Goal: Information Seeking & Learning: Learn about a topic

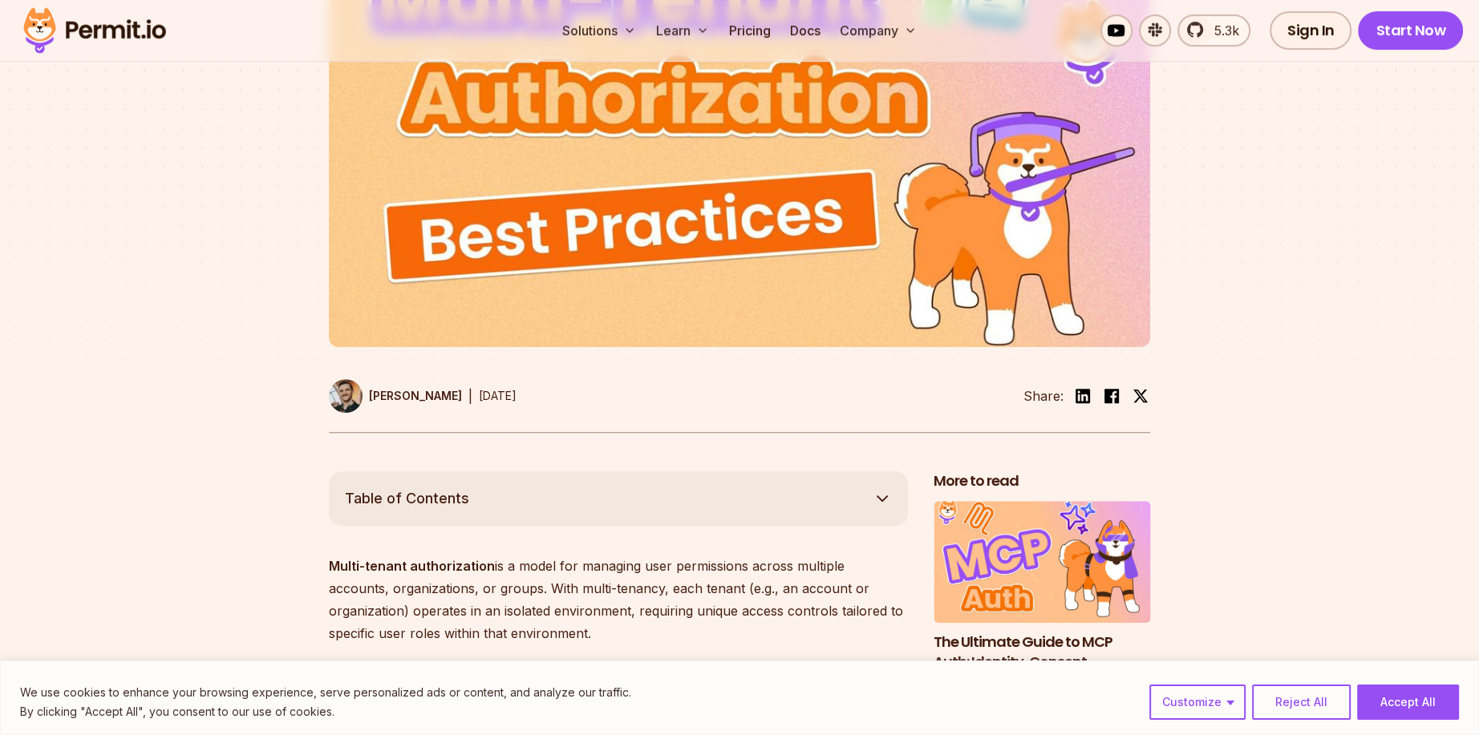
scroll to position [722, 0]
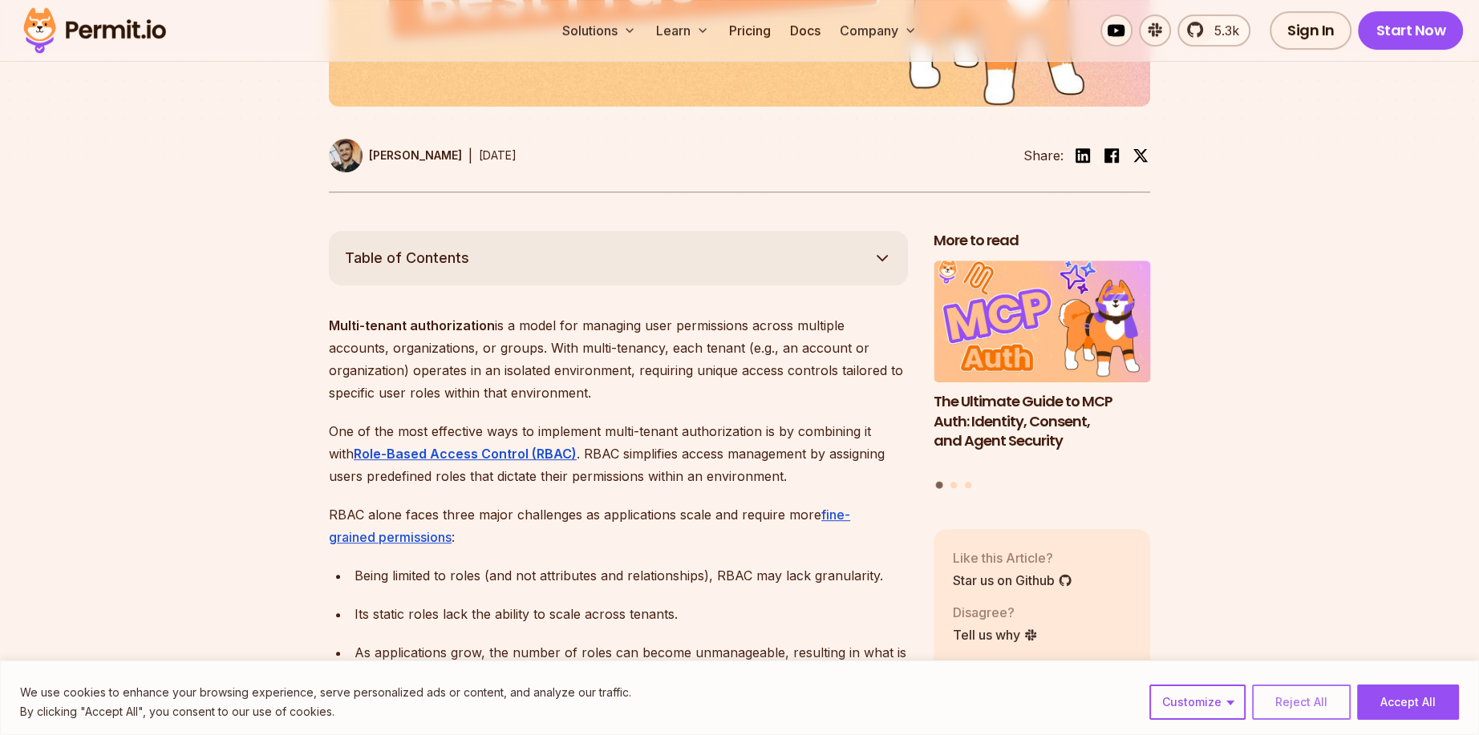
click at [1310, 703] on button "Reject All" at bounding box center [1301, 702] width 99 height 35
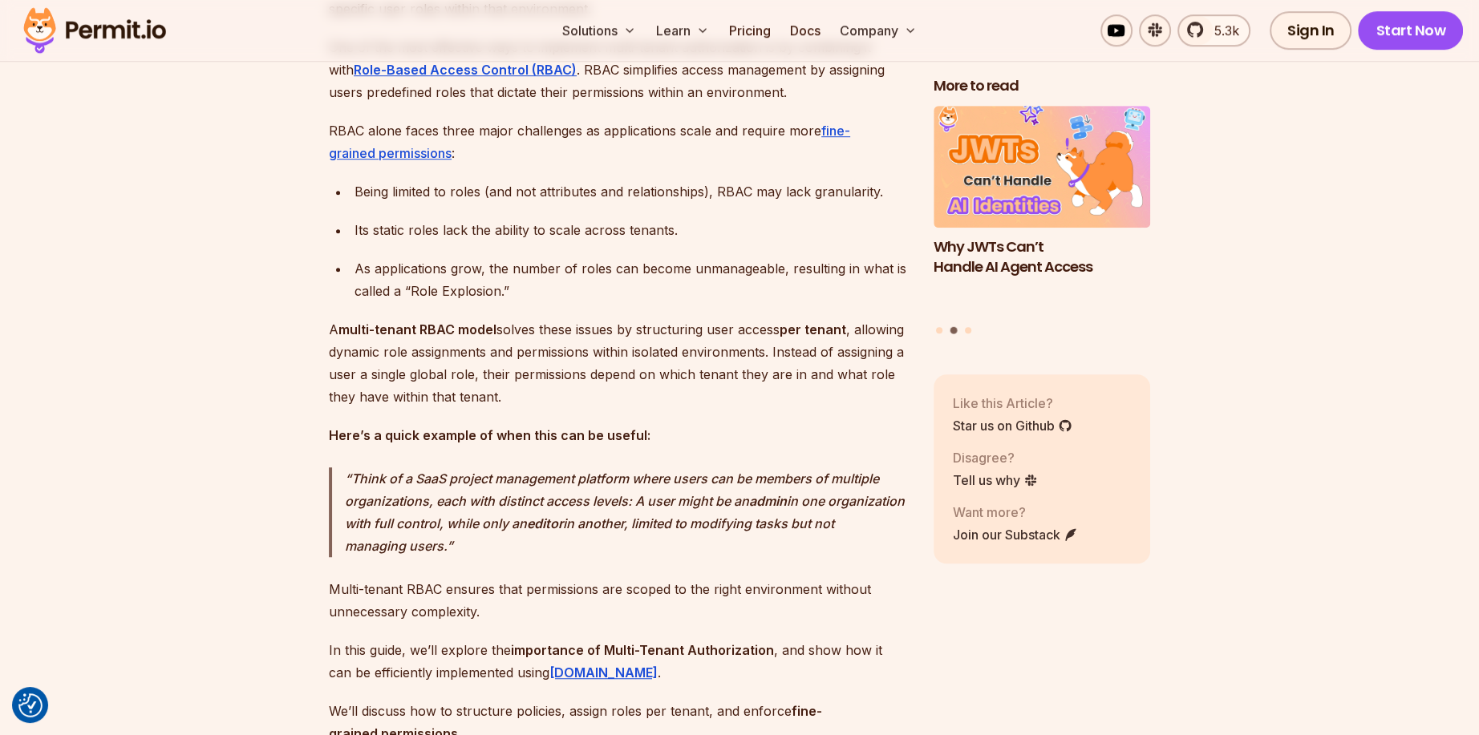
scroll to position [1123, 0]
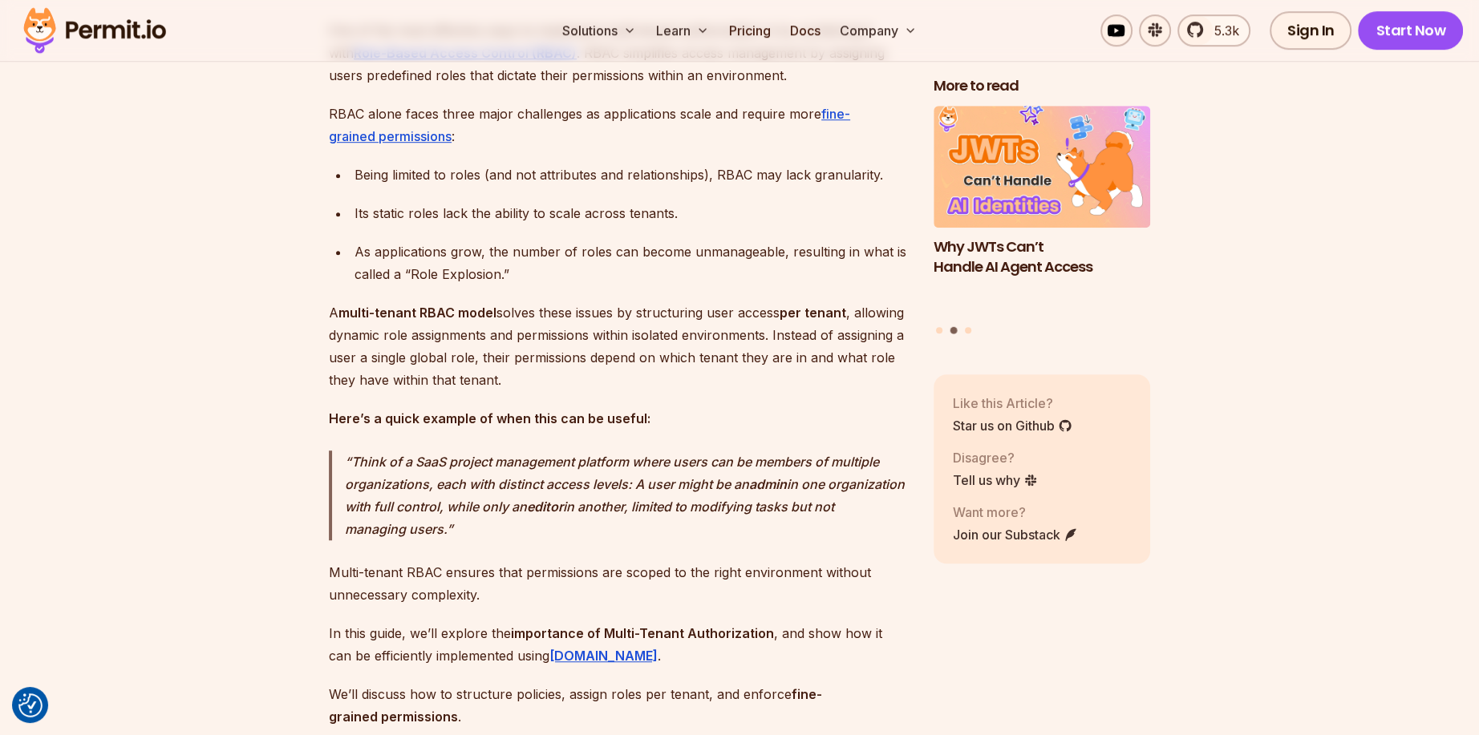
click at [561, 148] on p "RBAC alone faces three major challenges as applications scale and require more …" at bounding box center [618, 125] width 579 height 45
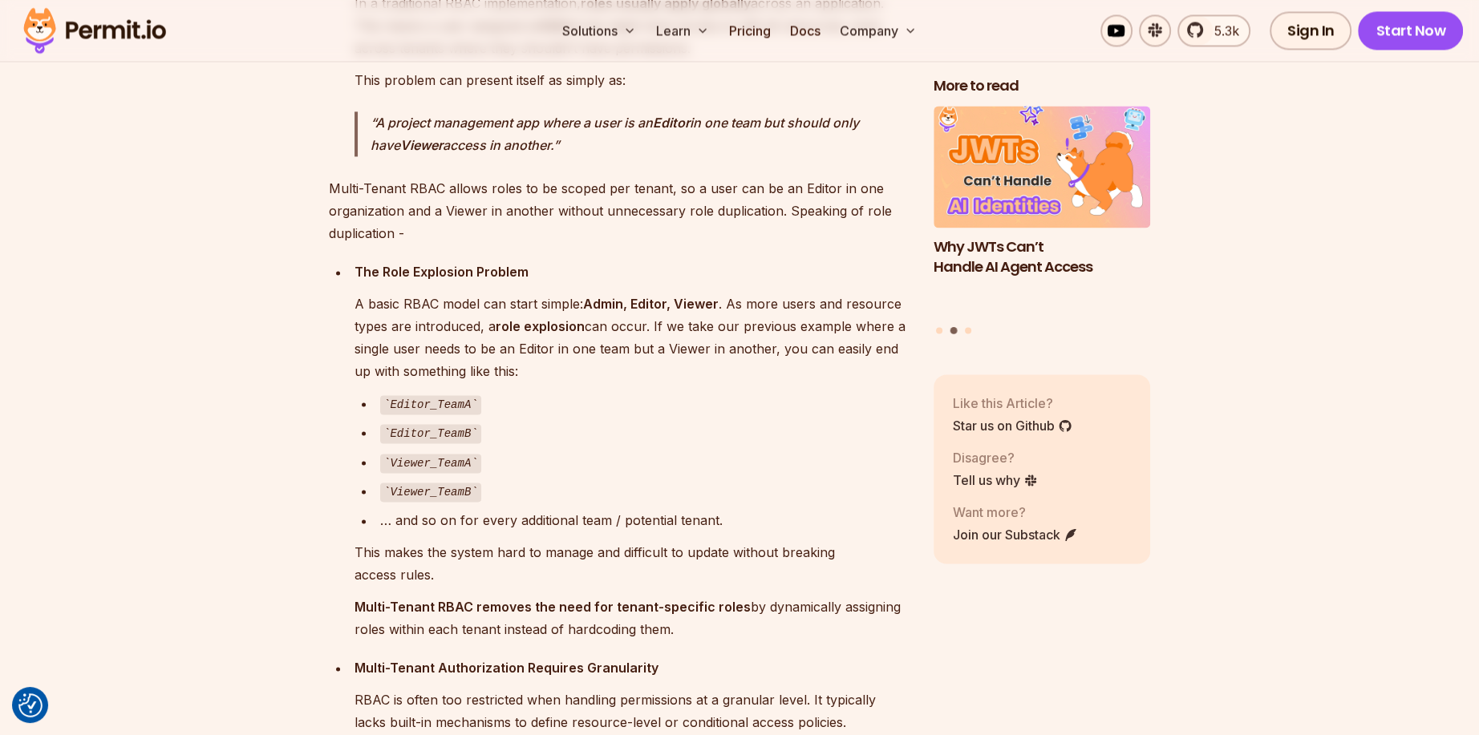
scroll to position [2566, 0]
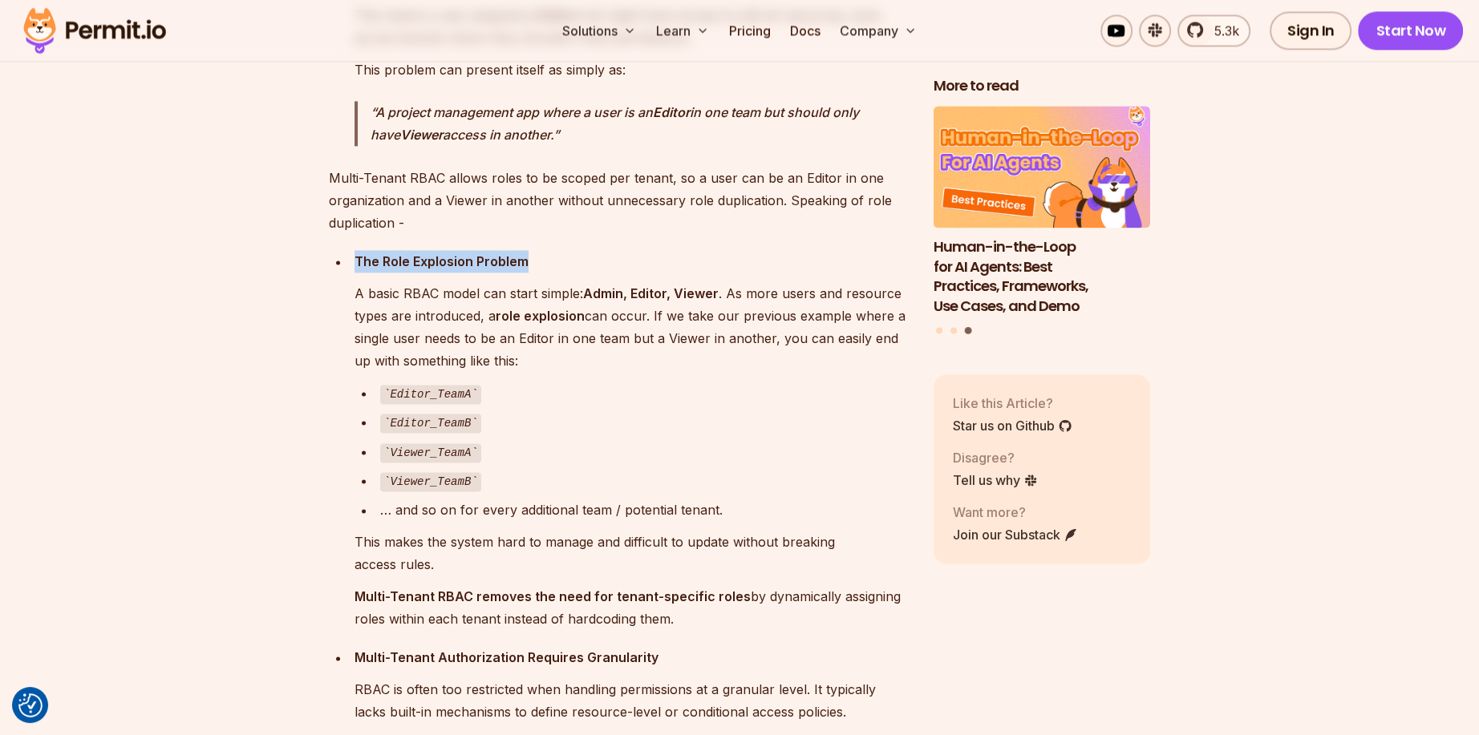
drag, startPoint x: 537, startPoint y: 258, endPoint x: 342, endPoint y: 257, distance: 194.9
click at [342, 257] on ul "The Role Explosion Problem A basic RBAC model can start simple: Admin, Editor, …" at bounding box center [618, 557] width 579 height 614
click at [468, 204] on p "Multi-Tenant RBAC allows roles to be scoped per tenant, so a user can be an Edi…" at bounding box center [618, 200] width 579 height 67
click at [534, 252] on p "The Role Explosion Problem" at bounding box center [630, 261] width 553 height 22
drag, startPoint x: 538, startPoint y: 255, endPoint x: 350, endPoint y: 257, distance: 187.7
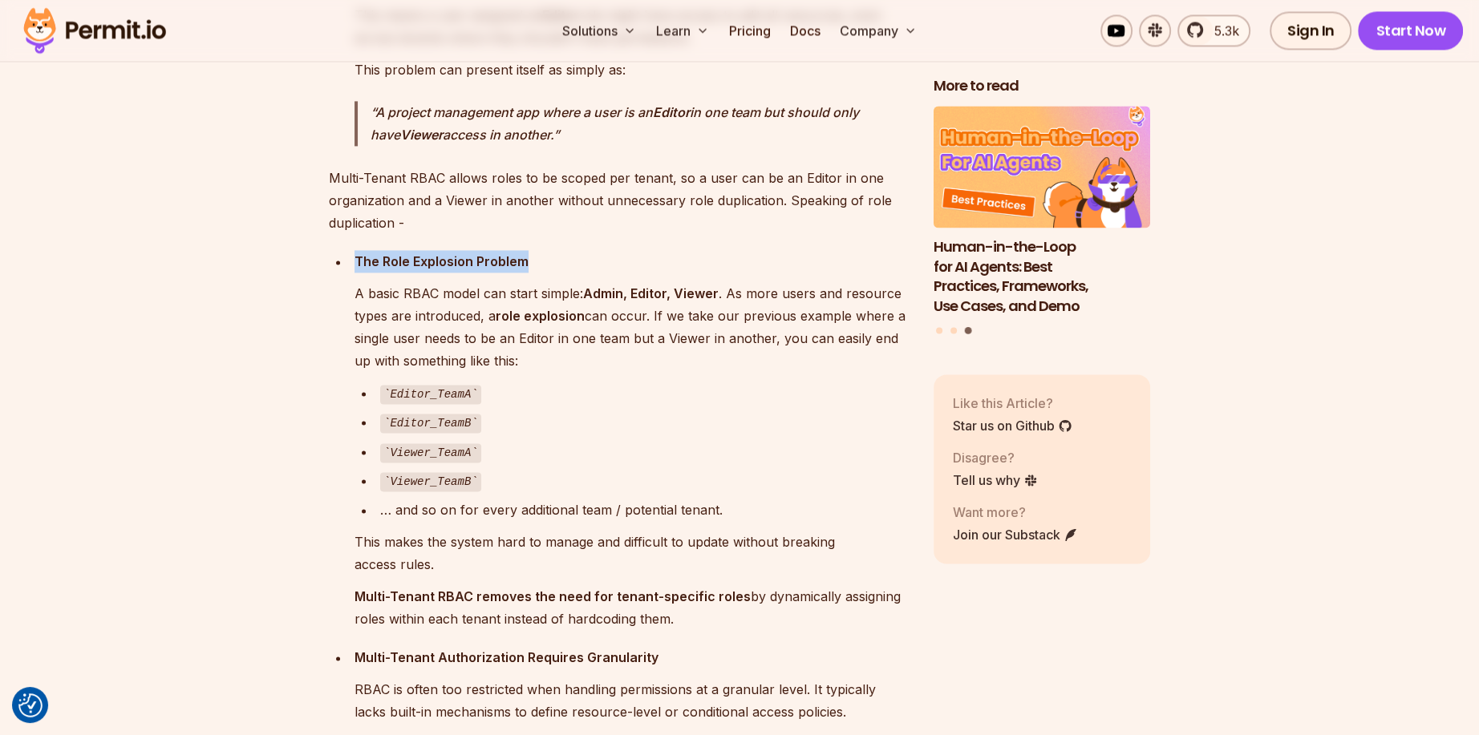
click at [350, 257] on li "The Role Explosion Problem A basic RBAC model can start simple: Admin, Editor, …" at bounding box center [629, 440] width 558 height 380
click at [548, 257] on p "The Role Explosion Problem" at bounding box center [630, 261] width 553 height 22
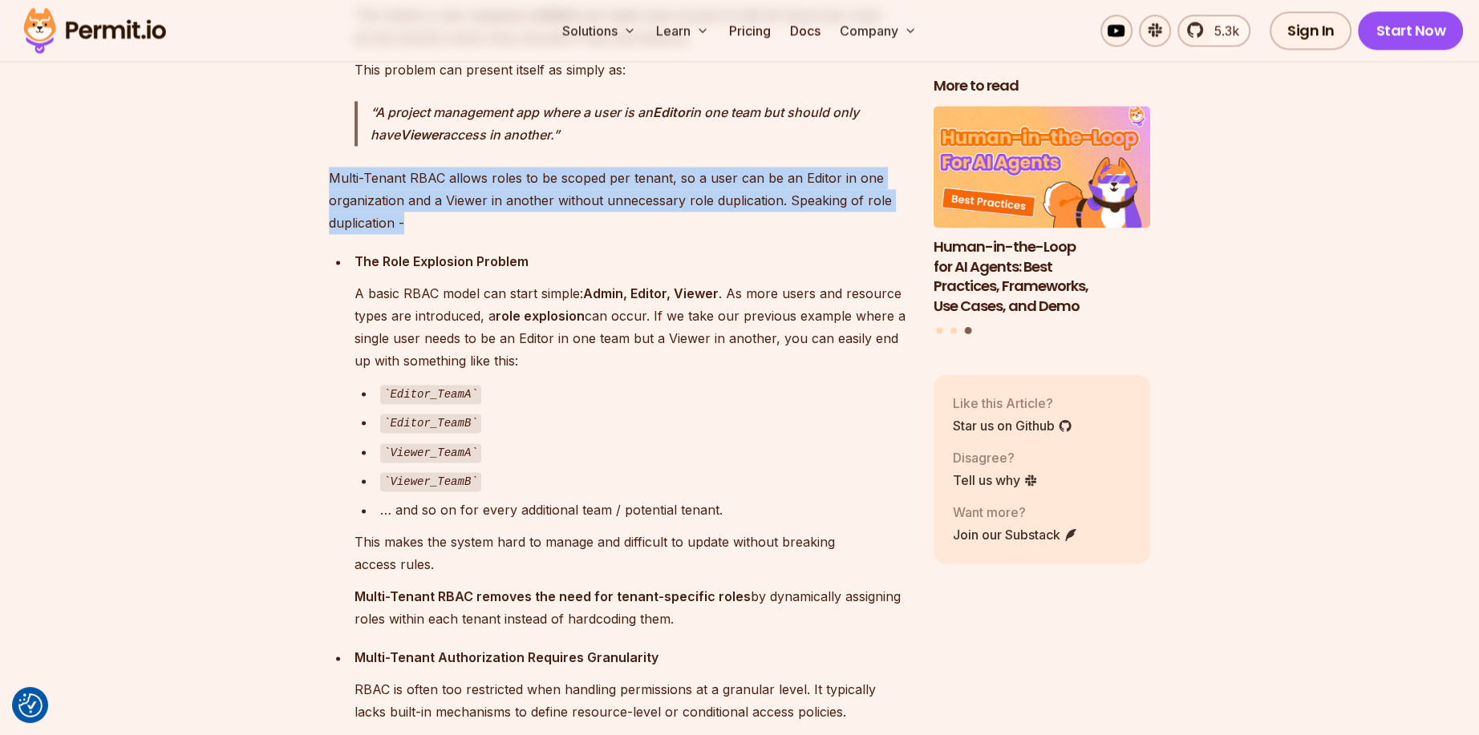
drag, startPoint x: 415, startPoint y: 215, endPoint x: 320, endPoint y: 176, distance: 102.9
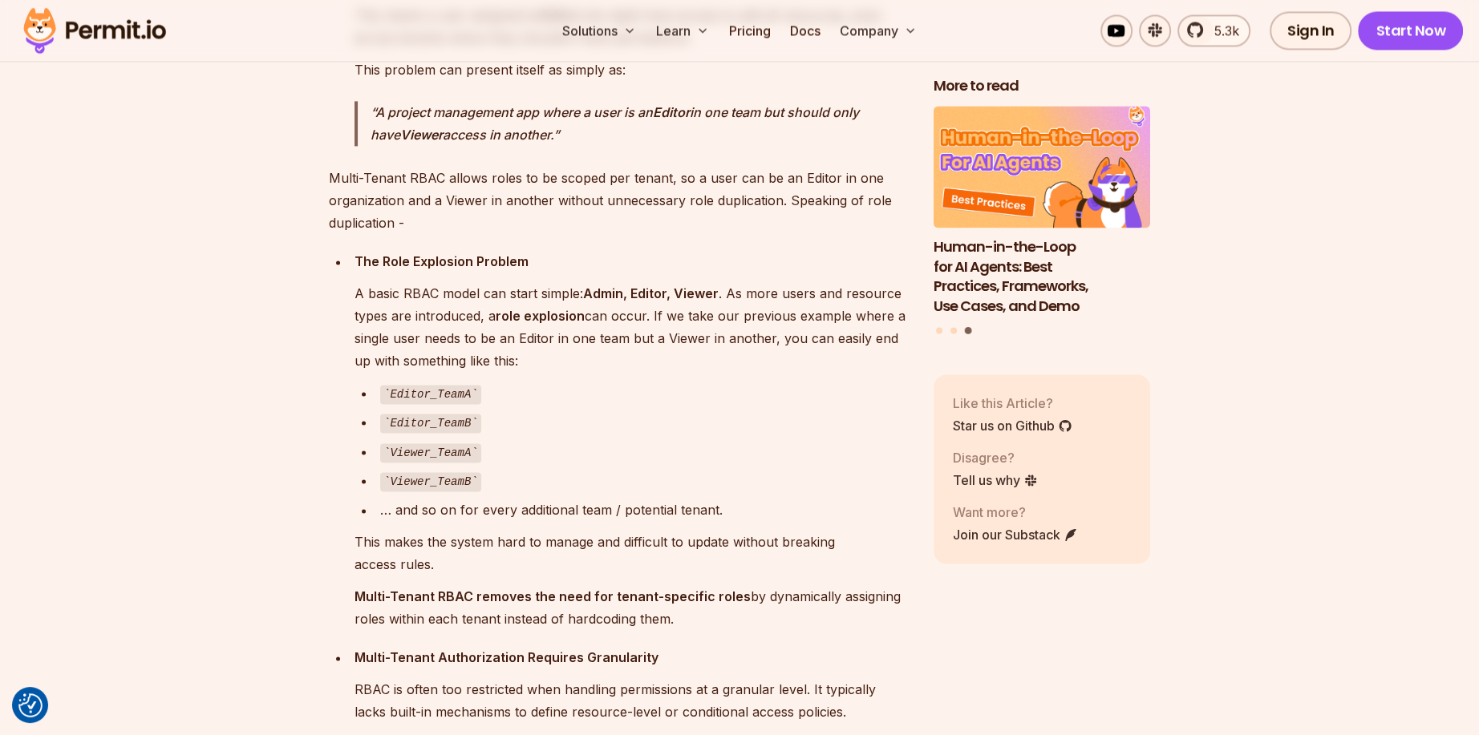
click at [604, 126] on p "A project management app where a user is an Editor in one team but should only …" at bounding box center [639, 123] width 537 height 45
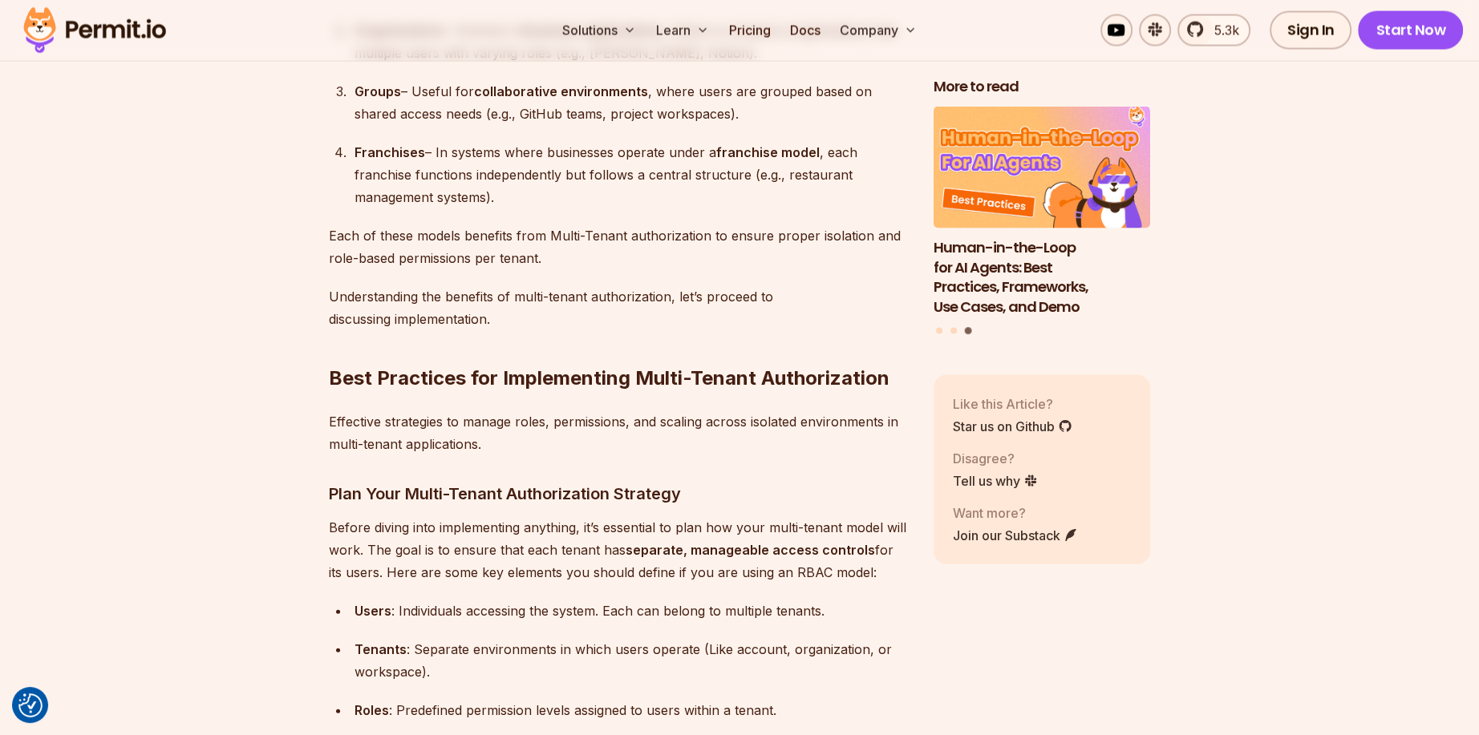
scroll to position [3769, 0]
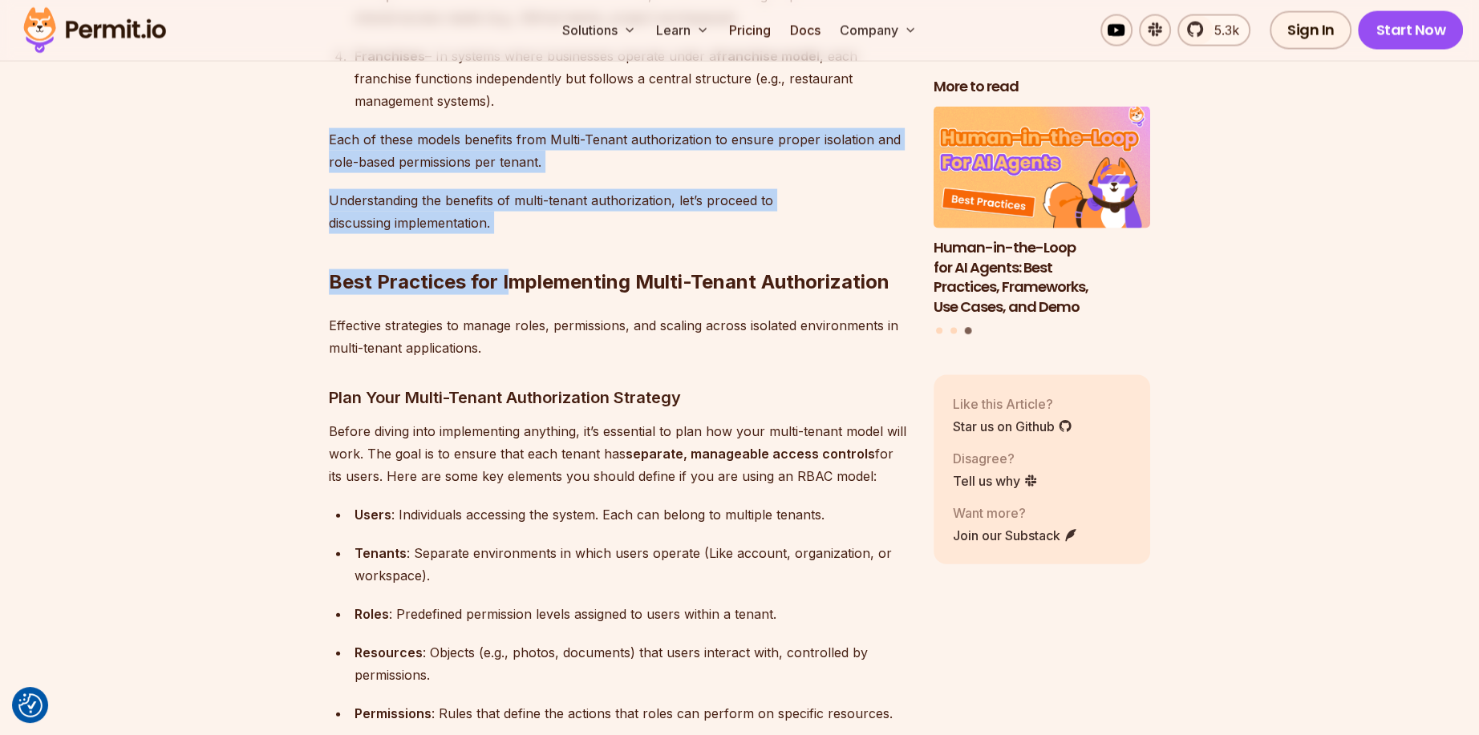
drag, startPoint x: 509, startPoint y: 209, endPoint x: 302, endPoint y: 123, distance: 225.1
click at [605, 149] on p "Each of these models benefits from Multi-Tenant authorization to ensure proper …" at bounding box center [618, 150] width 579 height 45
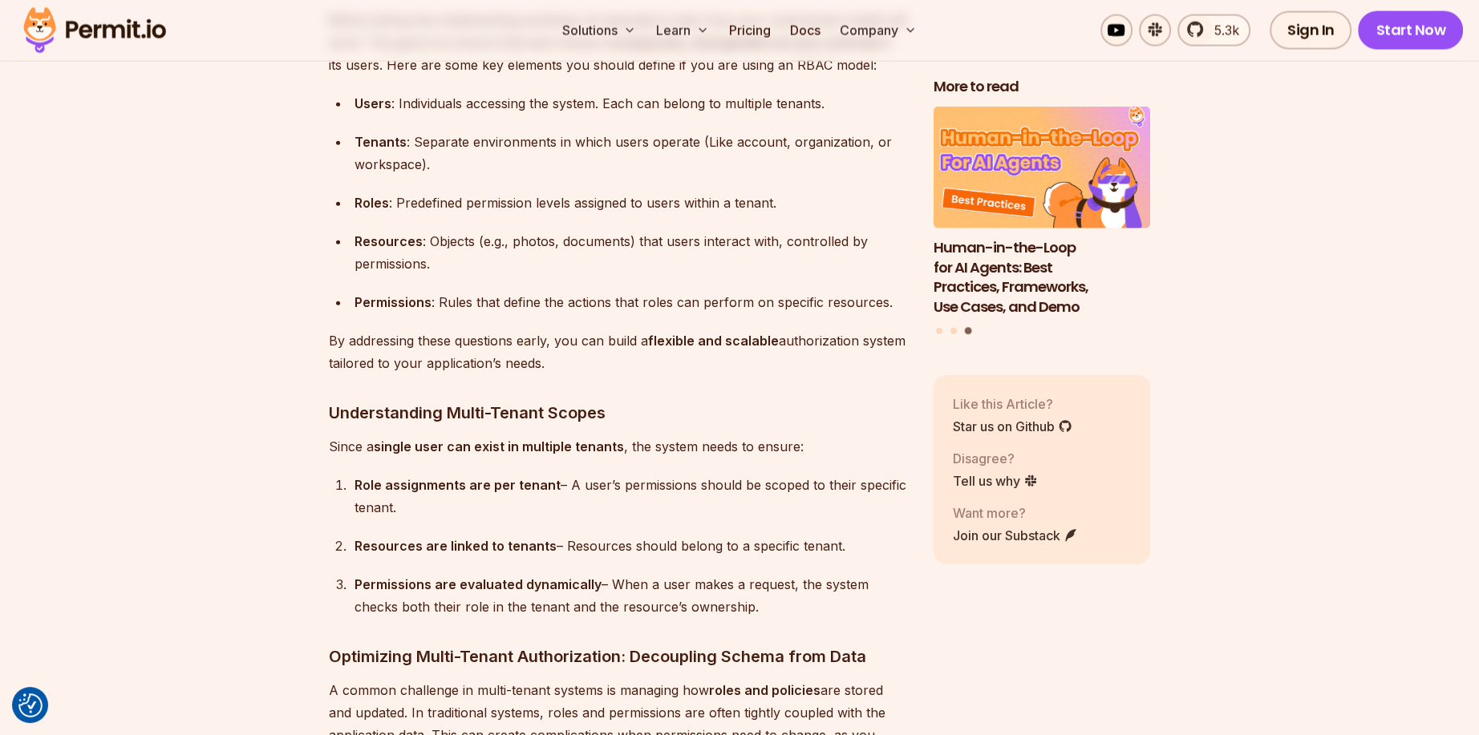
scroll to position [4250, 0]
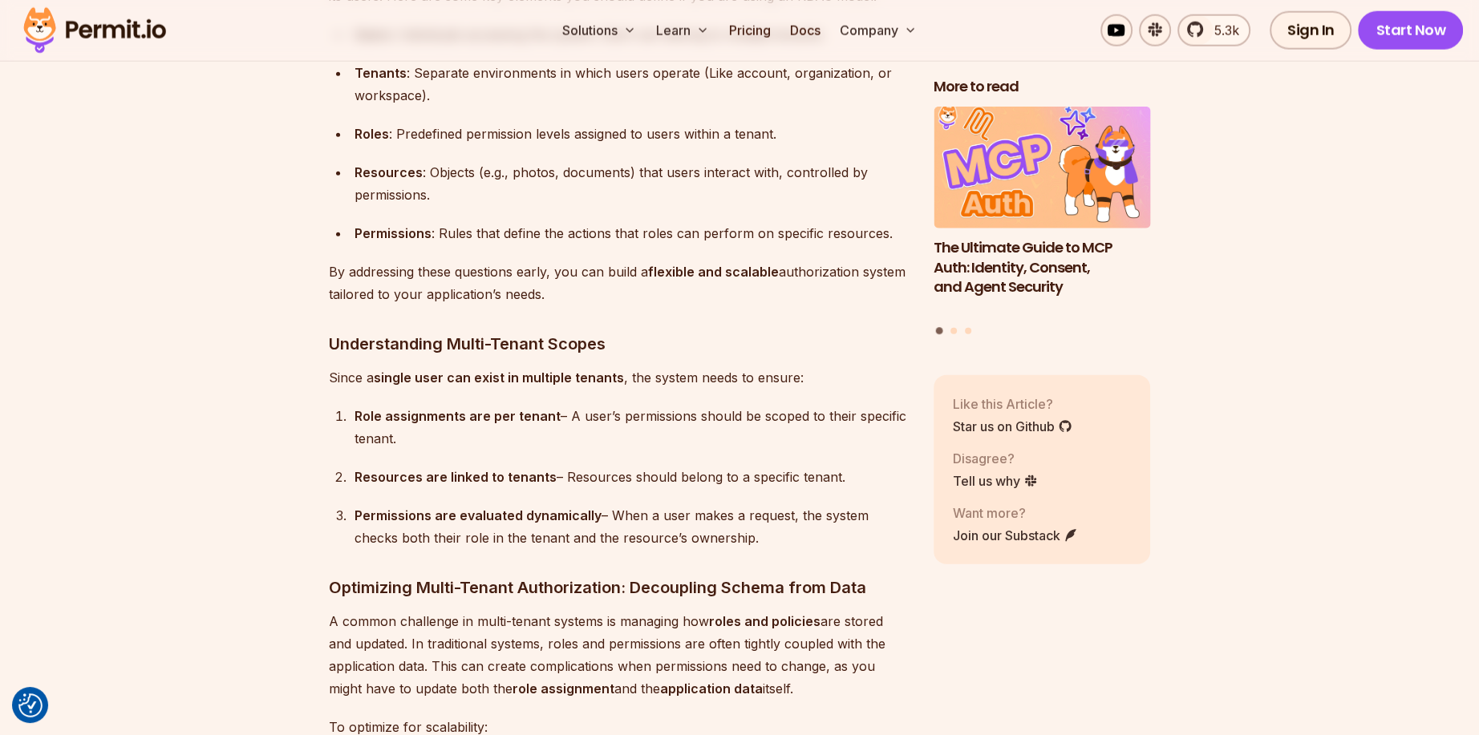
drag, startPoint x: 550, startPoint y: 285, endPoint x: 318, endPoint y: 60, distance: 322.7
click at [981, 23] on div "5.3k Sign In Start Now" at bounding box center [1222, 30] width 482 height 38
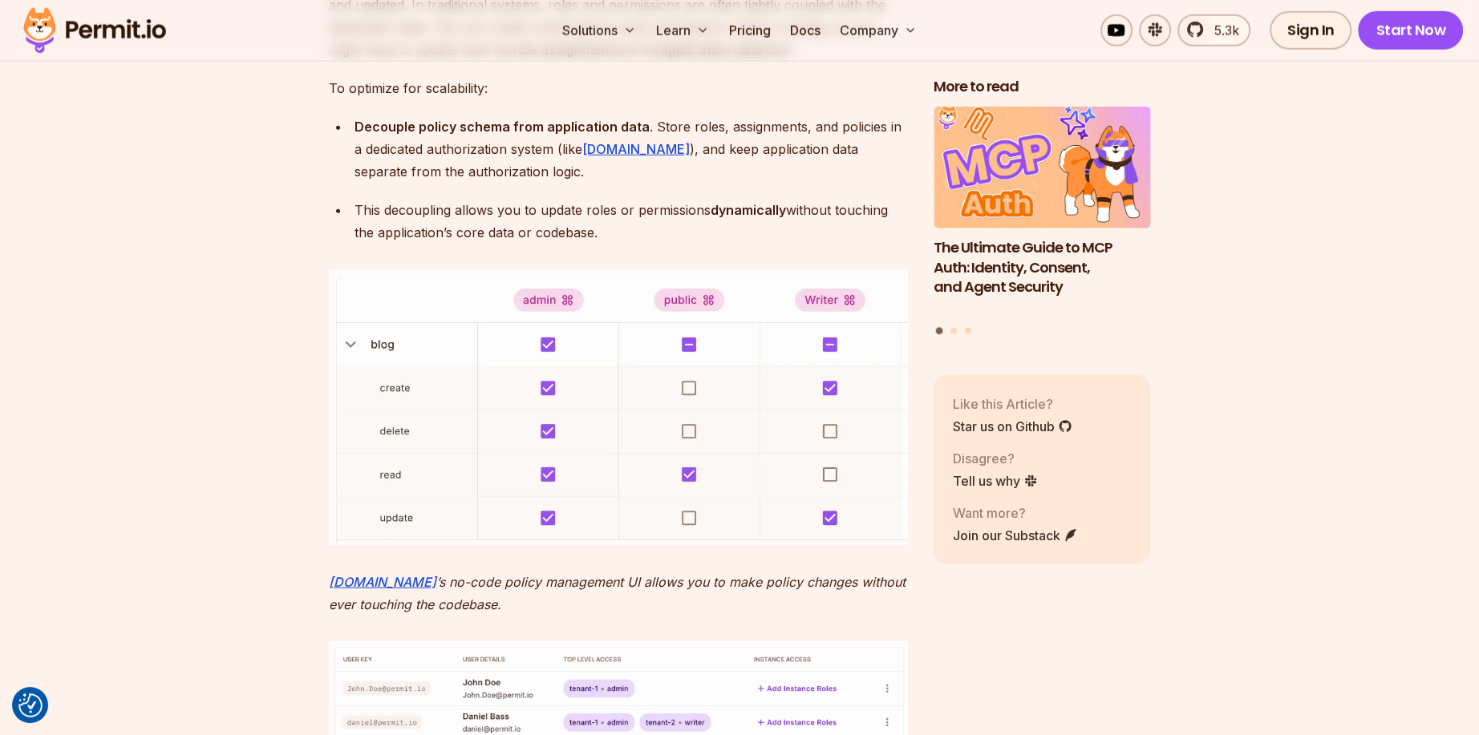
scroll to position [4891, 0]
